Goal: Navigation & Orientation: Find specific page/section

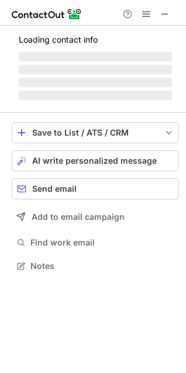
scroll to position [258, 186]
